Goal: Task Accomplishment & Management: Manage account settings

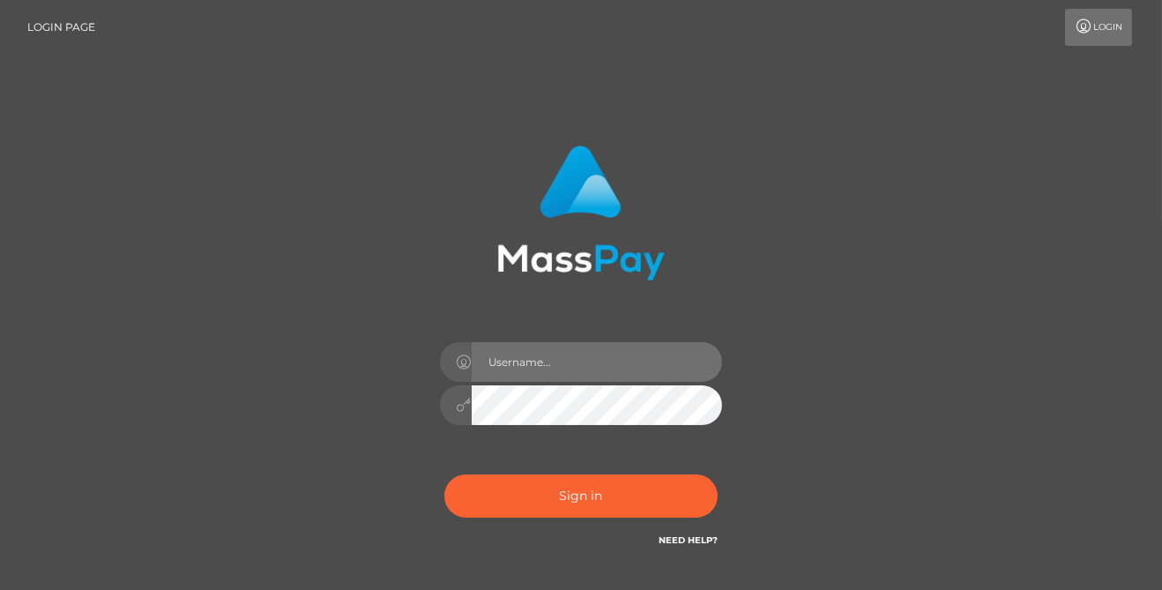
click at [499, 356] on input "text" at bounding box center [597, 362] width 250 height 40
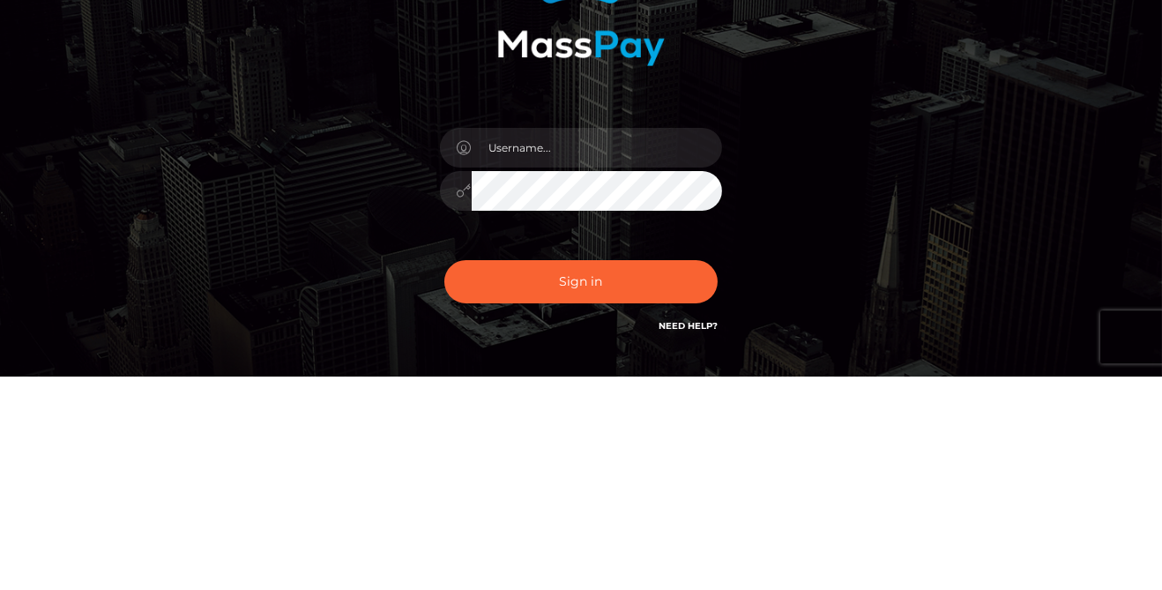
click at [90, 408] on div "Sign in" at bounding box center [580, 356] width 1005 height 449
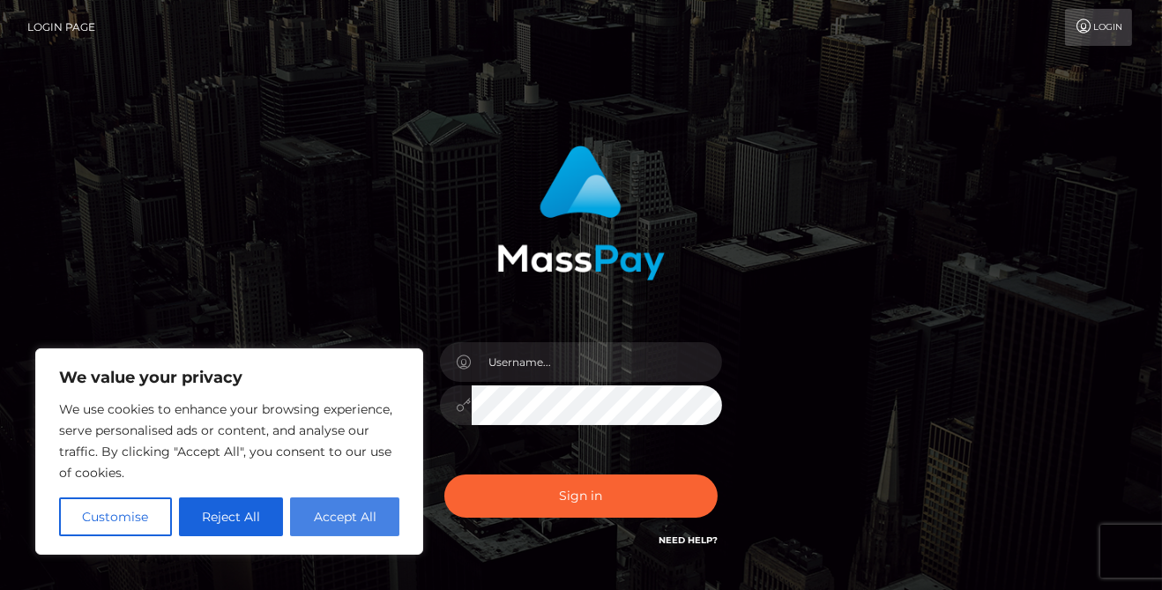
click at [333, 514] on button "Accept All" at bounding box center [344, 516] width 109 height 39
checkbox input "true"
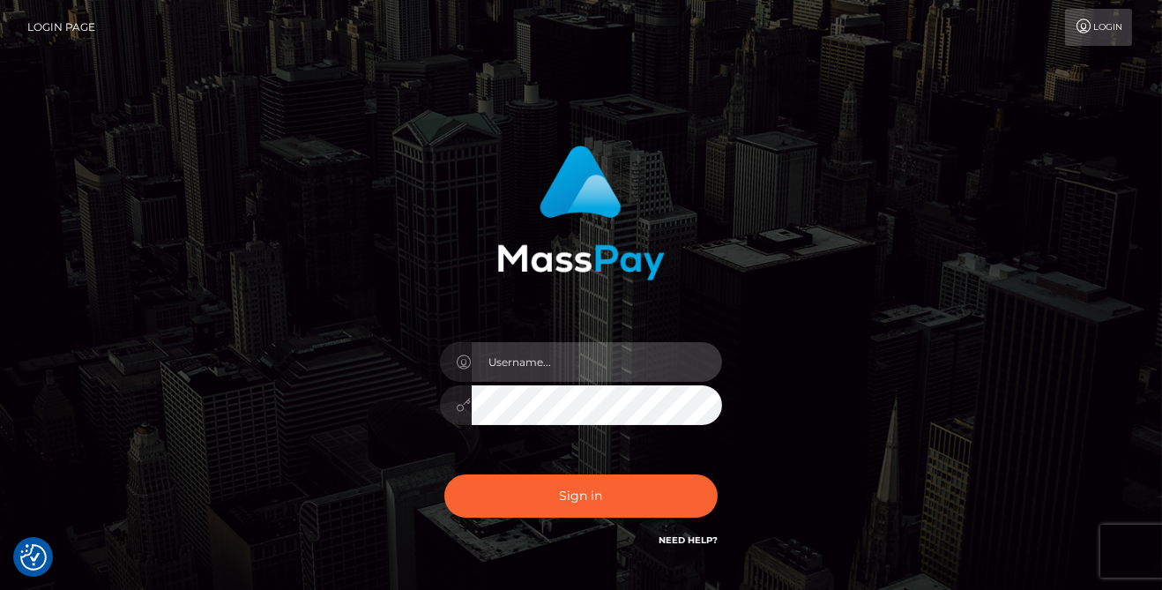
click at [535, 368] on input "text" at bounding box center [597, 362] width 250 height 40
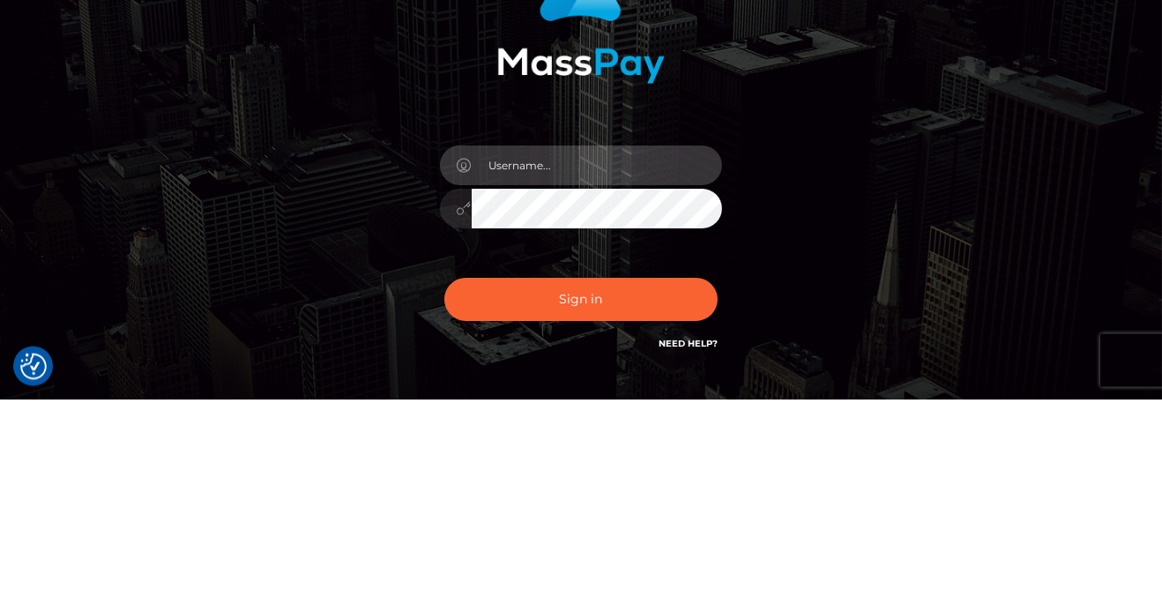
scroll to position [6, 0]
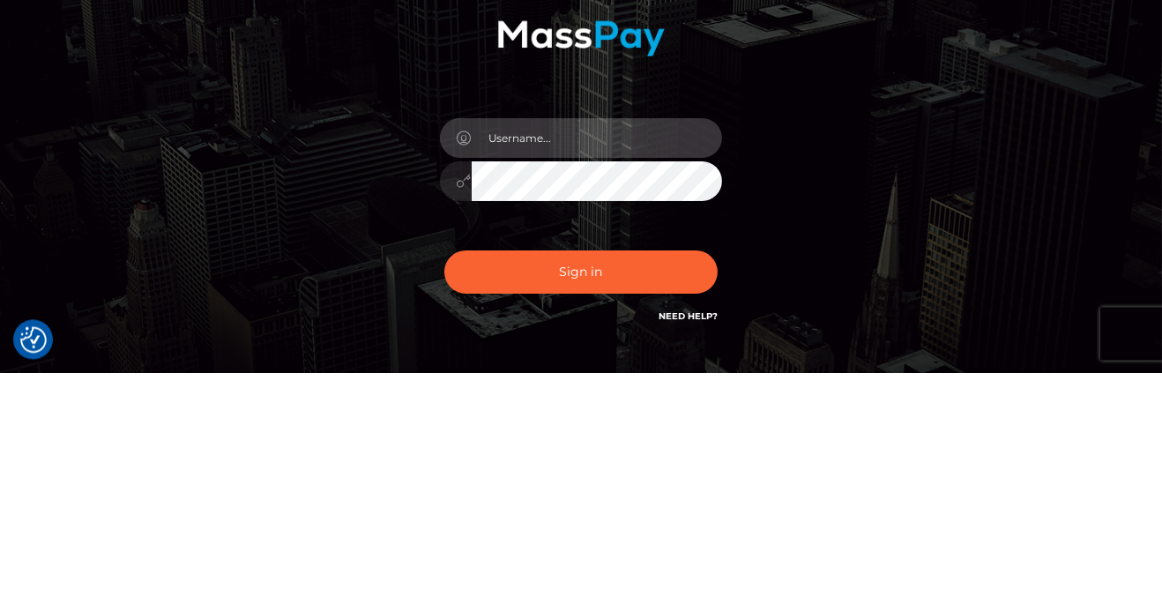
click at [542, 357] on input "text" at bounding box center [597, 356] width 250 height 40
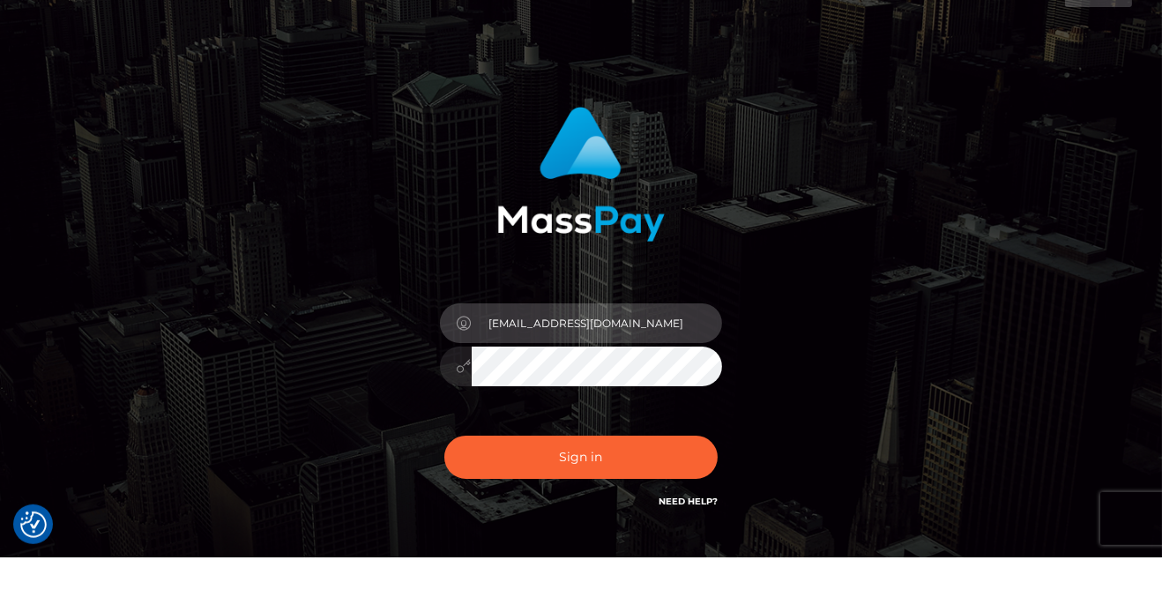
type input "solc26046@gmail.com"
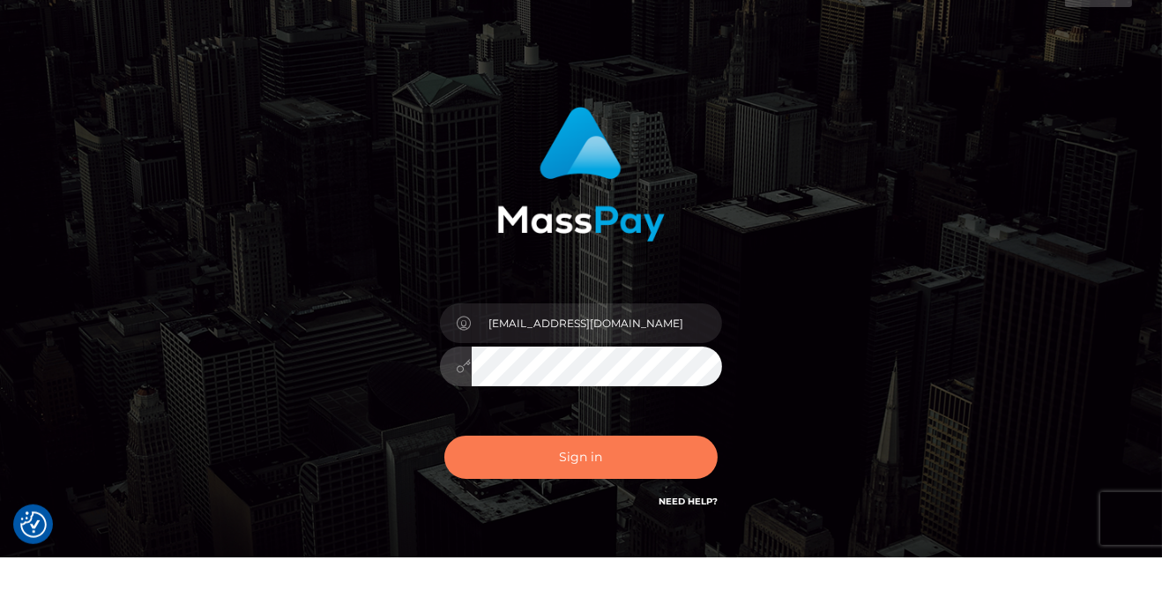
click at [650, 498] on button "Sign in" at bounding box center [581, 489] width 273 height 43
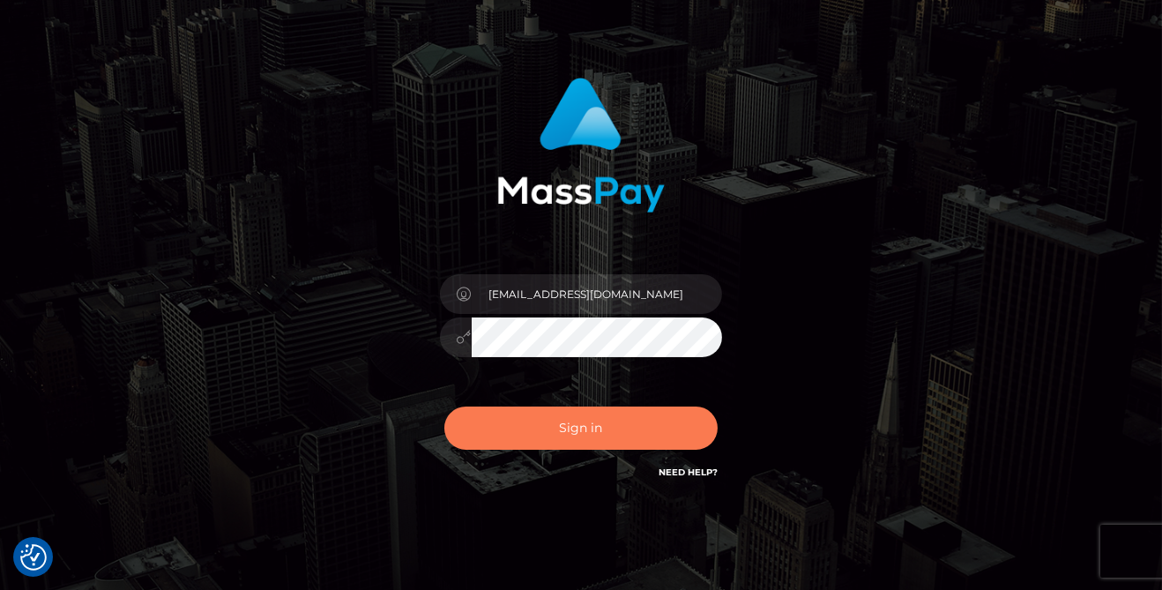
scroll to position [80, 0]
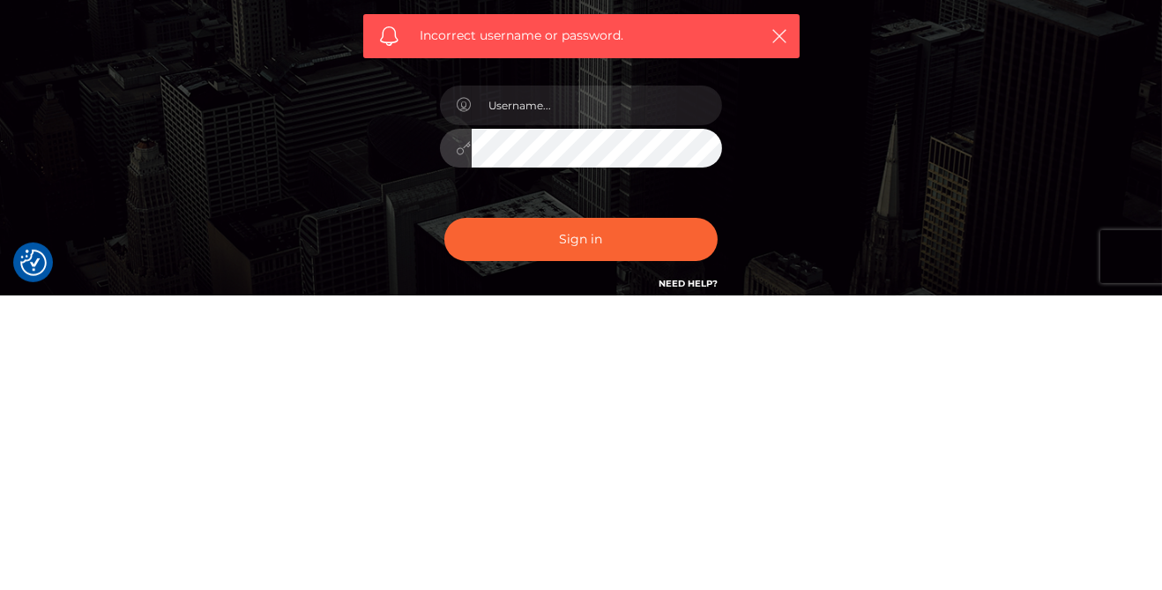
scroll to position [20, 0]
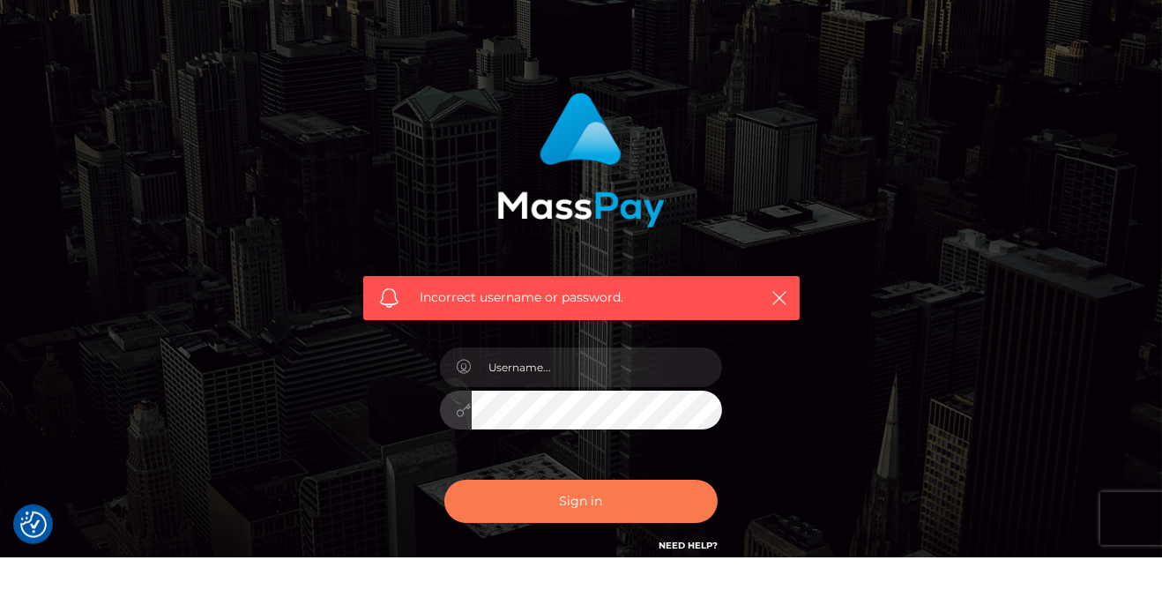
click at [664, 533] on button "Sign in" at bounding box center [581, 533] width 273 height 43
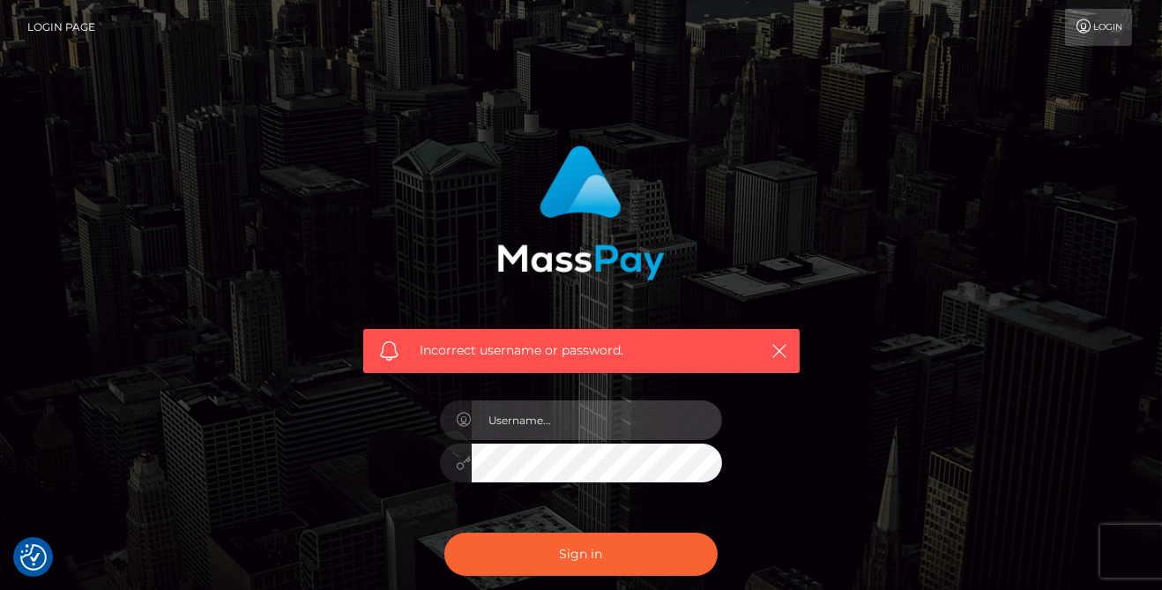
click at [697, 415] on input "text" at bounding box center [597, 420] width 250 height 40
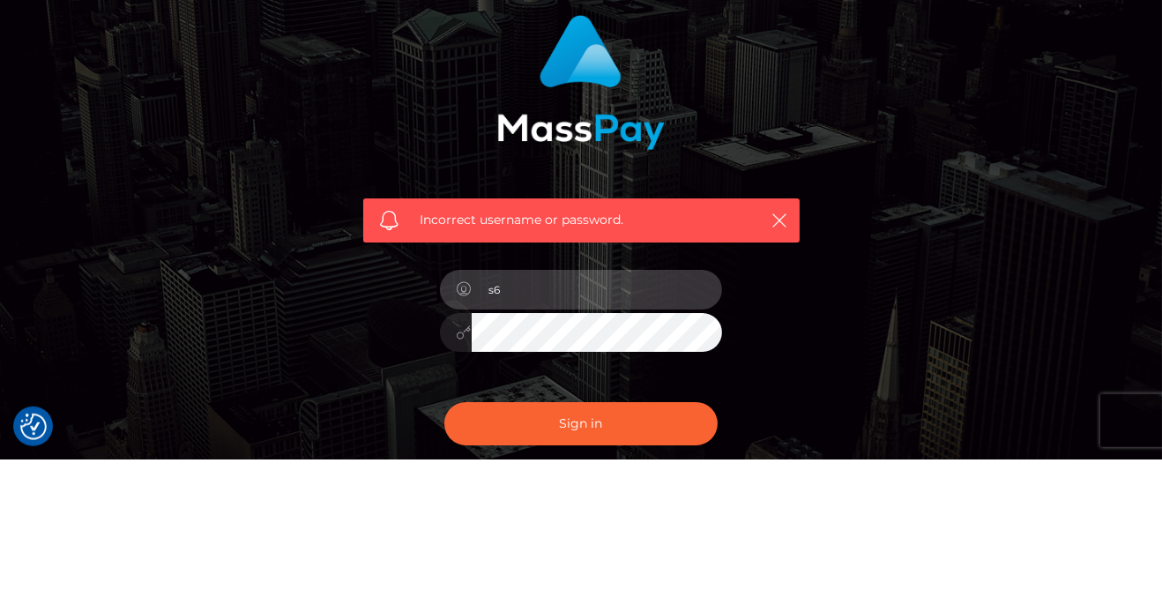
type input "s"
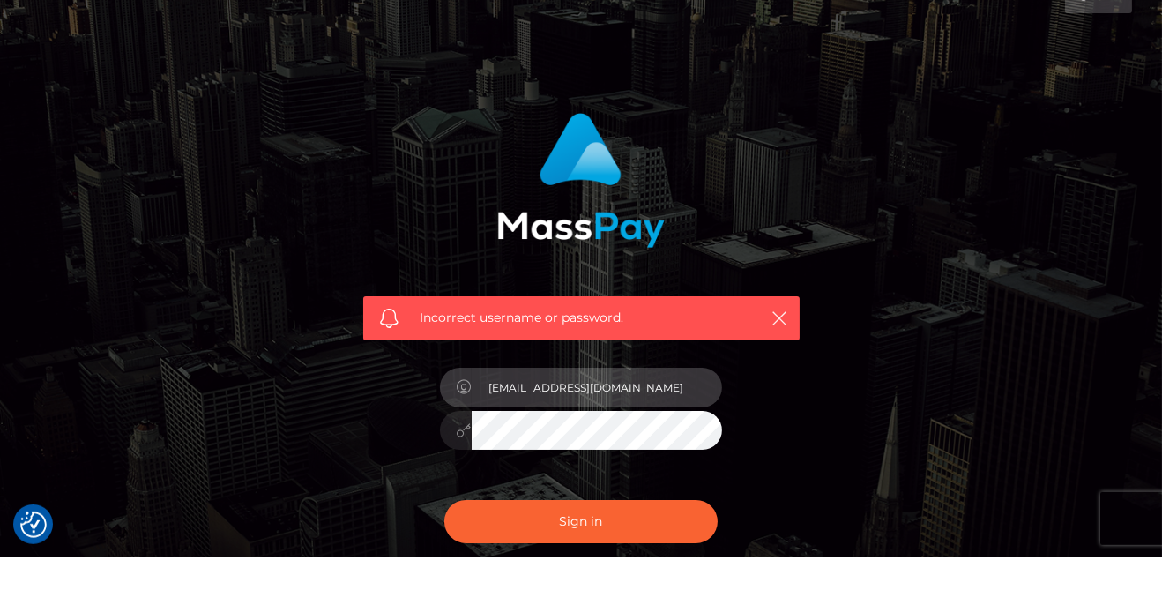
type input "[EMAIL_ADDRESS][DOMAIN_NAME]"
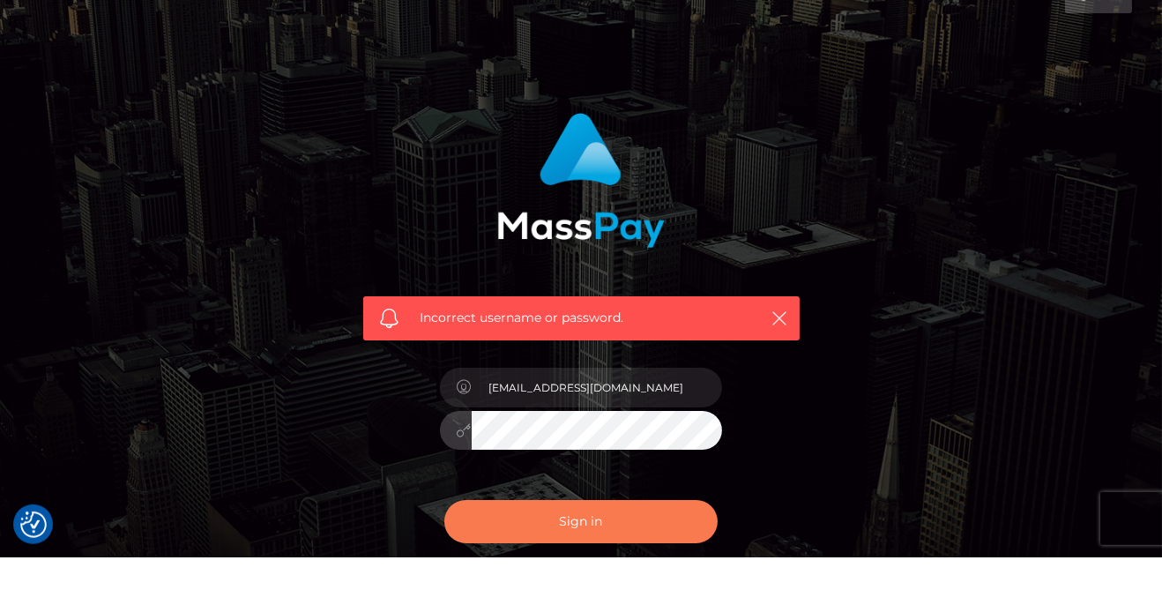
click at [658, 552] on button "Sign in" at bounding box center [581, 554] width 273 height 43
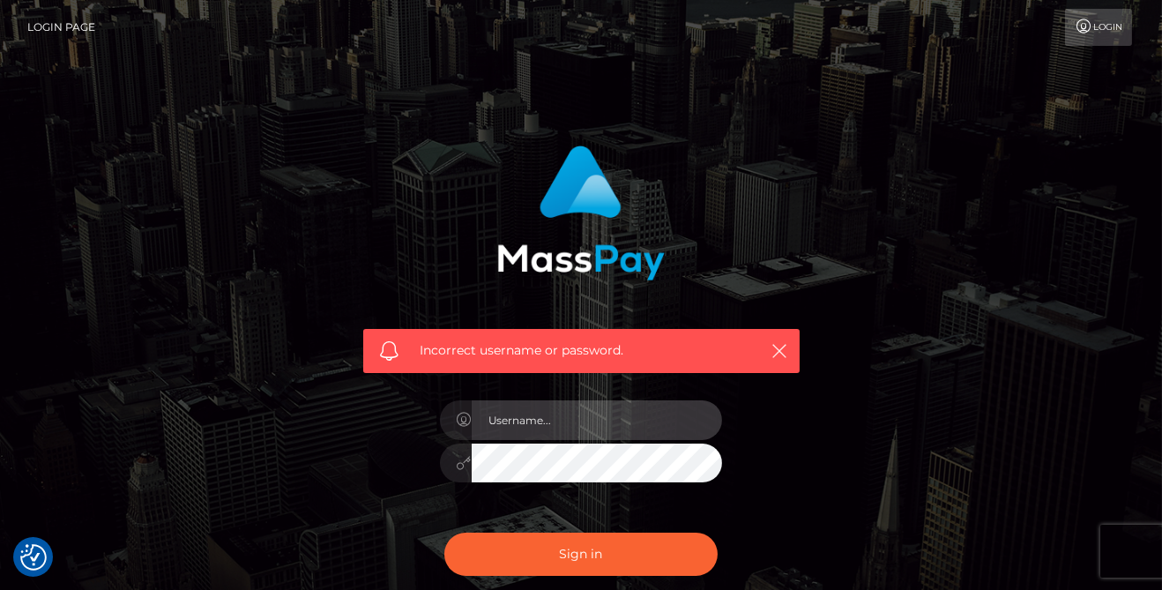
click at [720, 415] on input "text" at bounding box center [597, 420] width 250 height 40
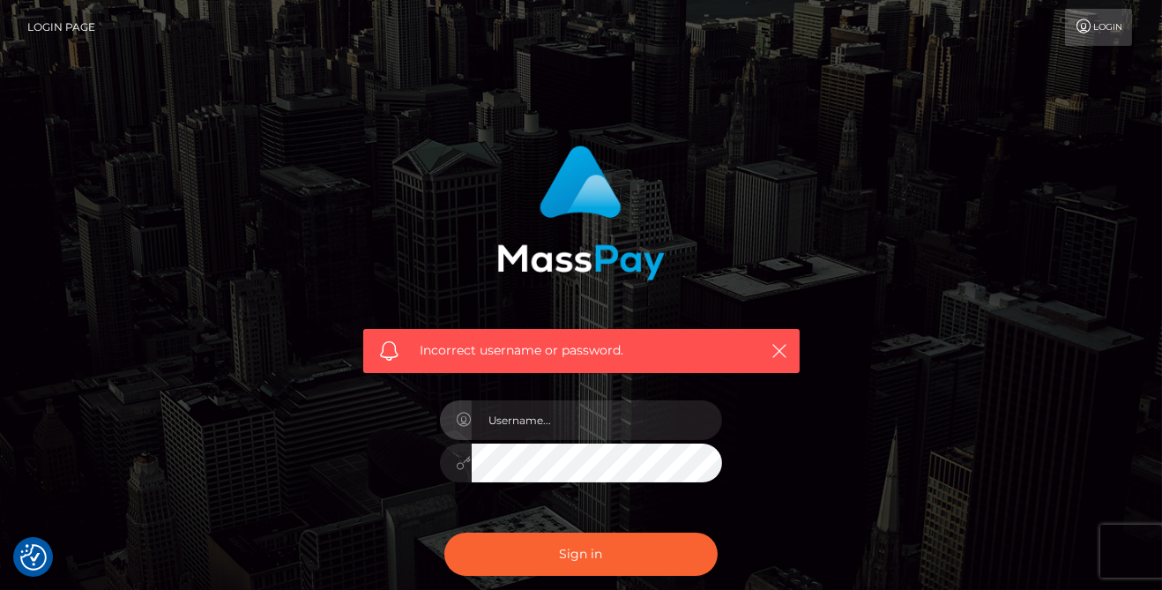
click at [598, 170] on img at bounding box center [581, 213] width 168 height 135
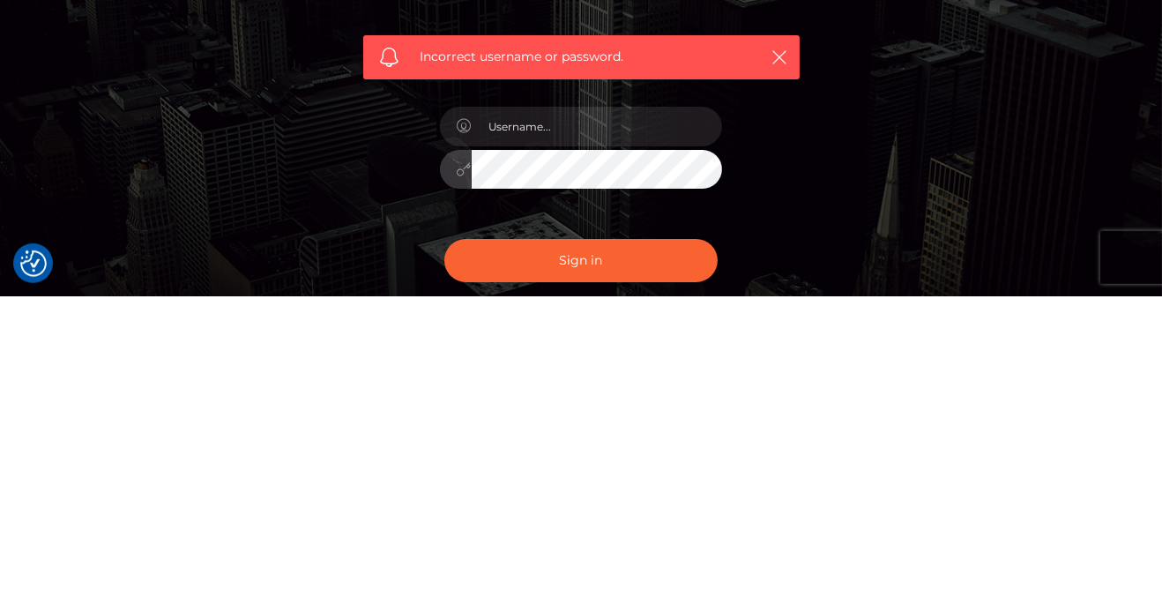
scroll to position [20, 0]
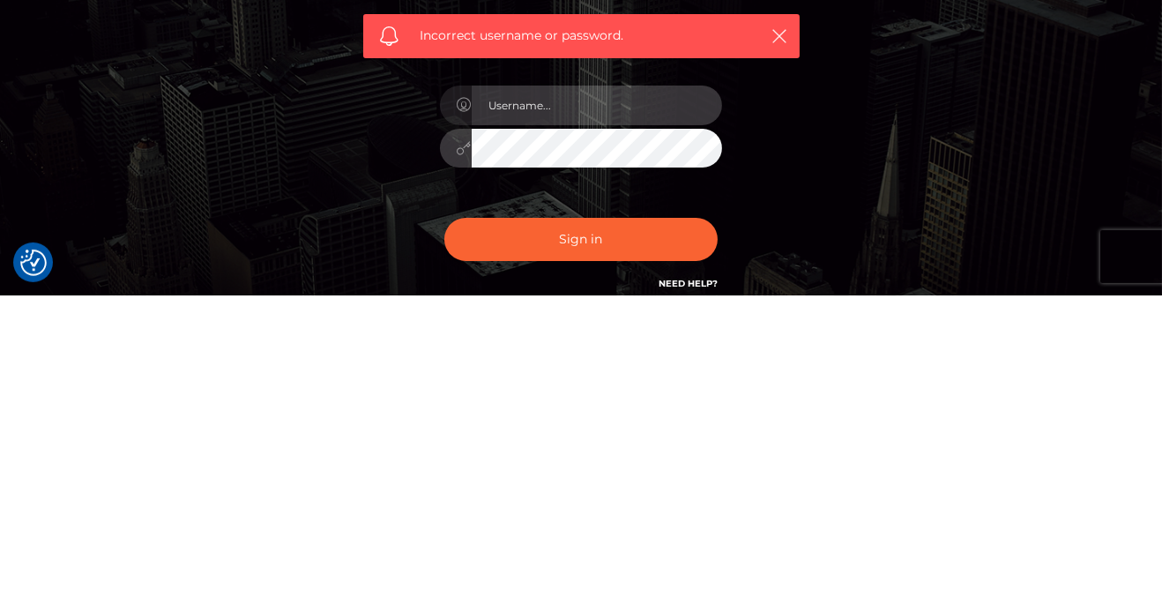
click at [572, 402] on input "text" at bounding box center [597, 400] width 250 height 40
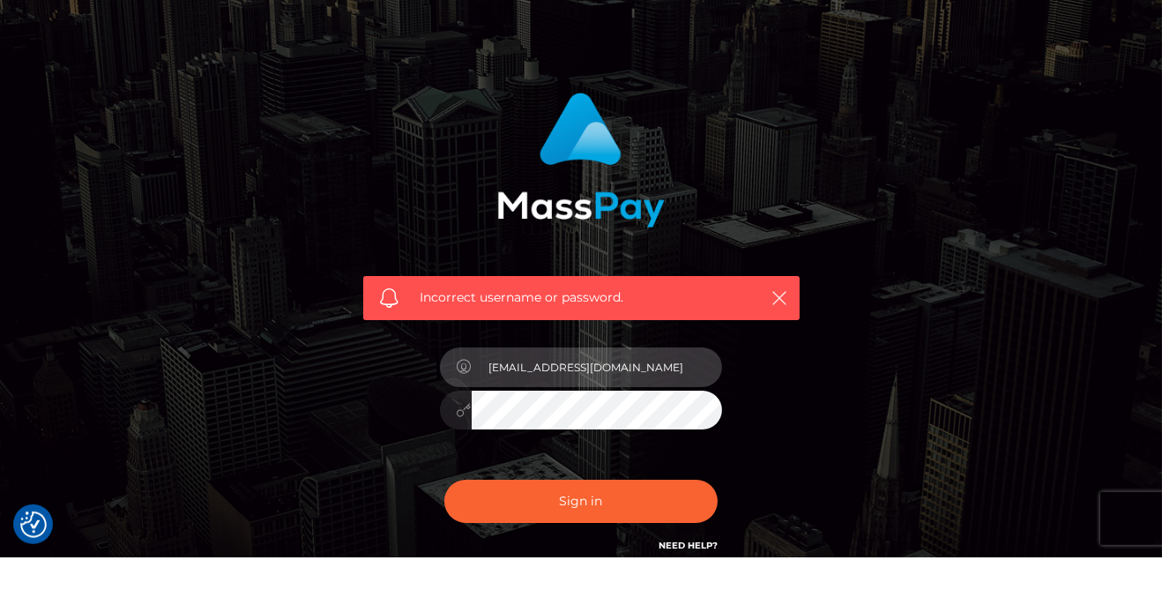
type input "solc26046@gmail.com"
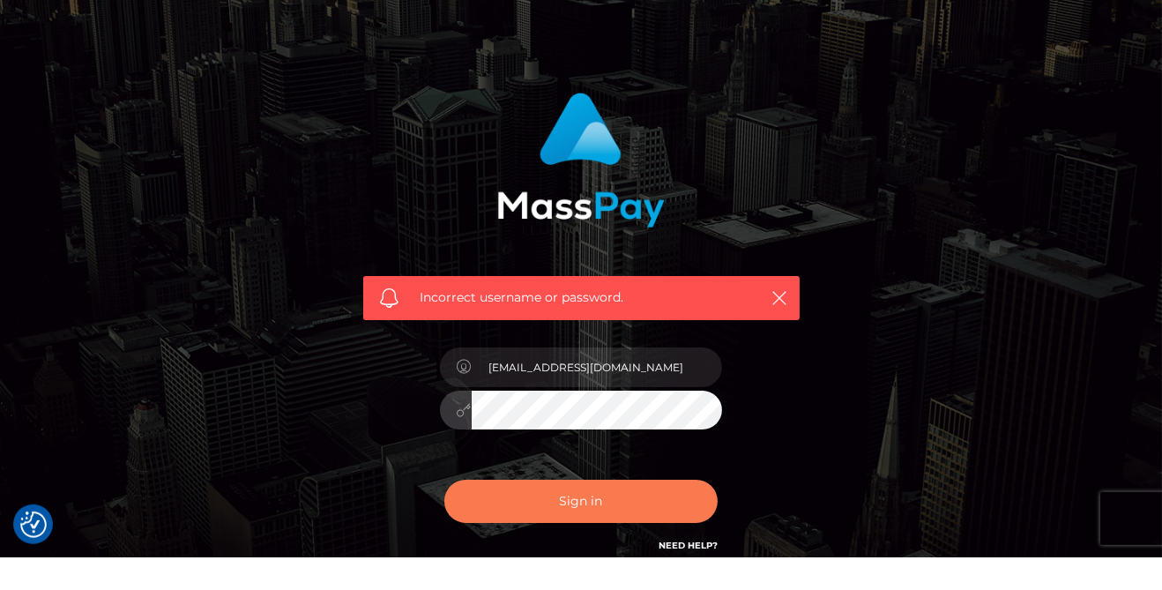
click at [635, 542] on button "Sign in" at bounding box center [581, 533] width 273 height 43
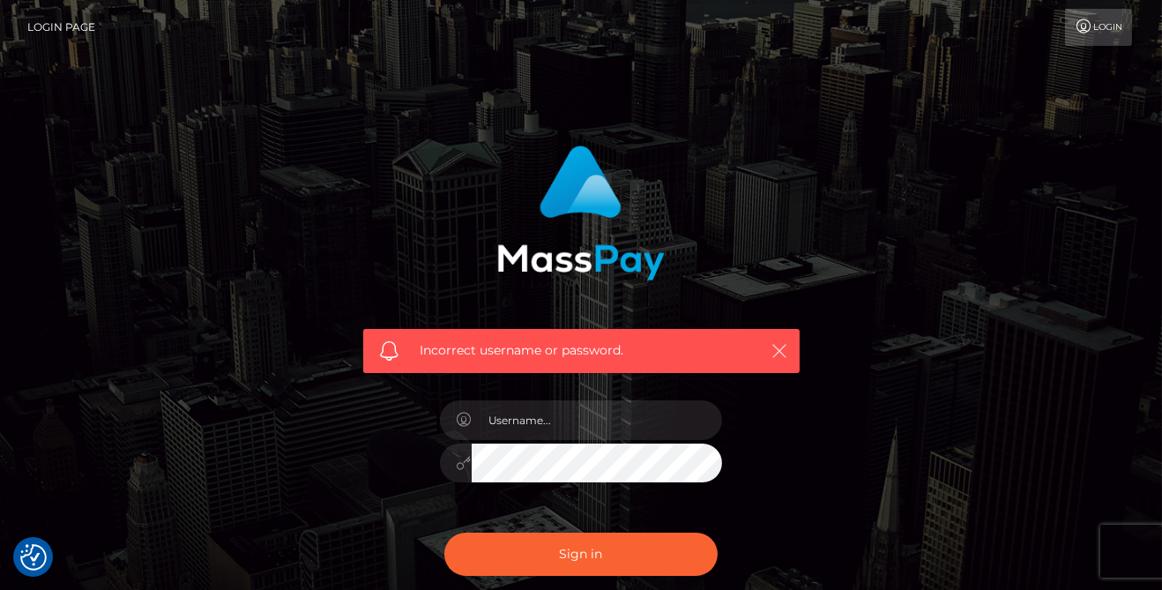
click at [787, 347] on icon "button" at bounding box center [781, 351] width 18 height 18
click at [779, 340] on button "button" at bounding box center [780, 351] width 22 height 22
click at [778, 361] on button "button" at bounding box center [780, 351] width 22 height 22
